Goal: Check status

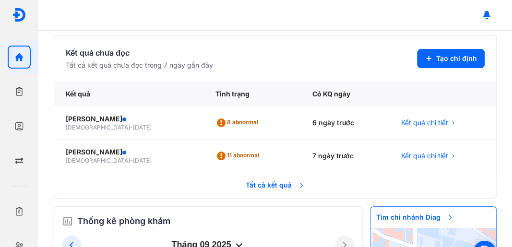
scroll to position [96, 0]
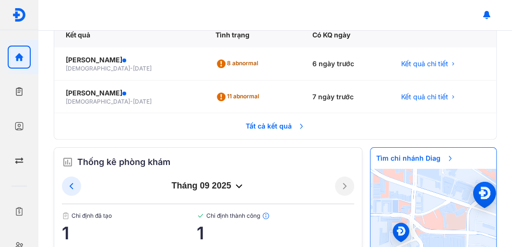
click at [274, 126] on span "Tất cả kết quả" at bounding box center [275, 126] width 71 height 21
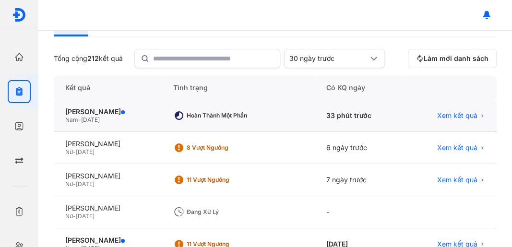
scroll to position [64, 0]
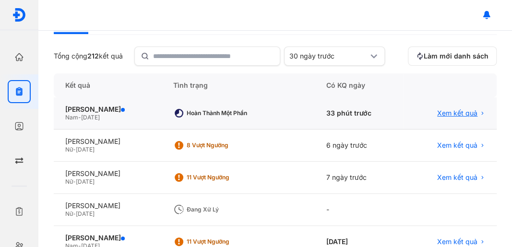
click at [445, 113] on span "Xem kết quả" at bounding box center [457, 113] width 40 height 9
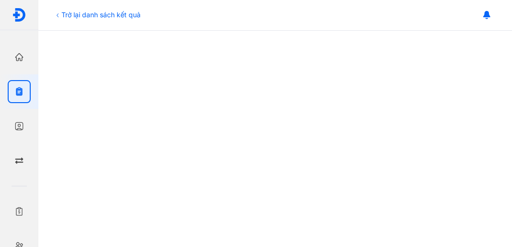
scroll to position [469, 0]
